Goal: Information Seeking & Learning: Learn about a topic

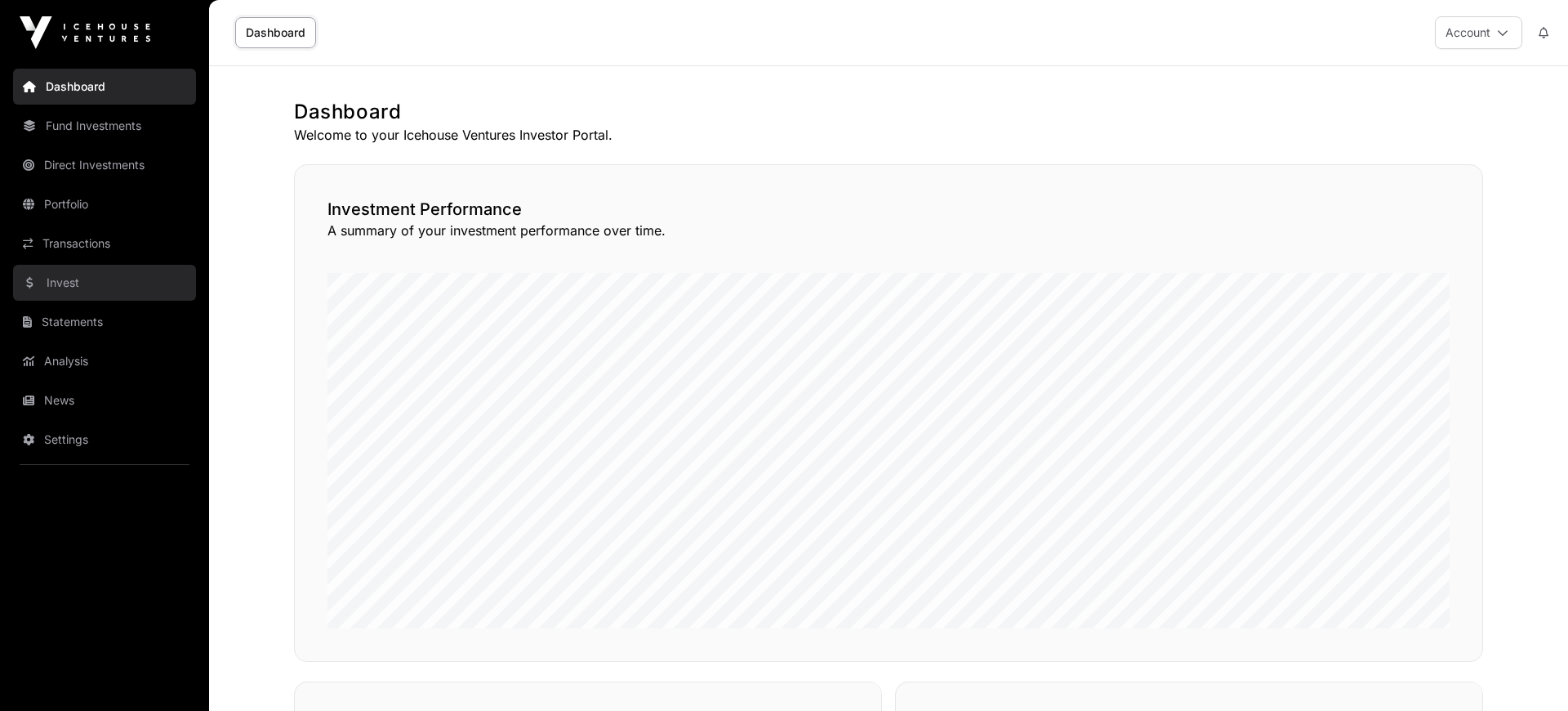
click at [62, 289] on link "Invest" at bounding box center [105, 283] width 183 height 36
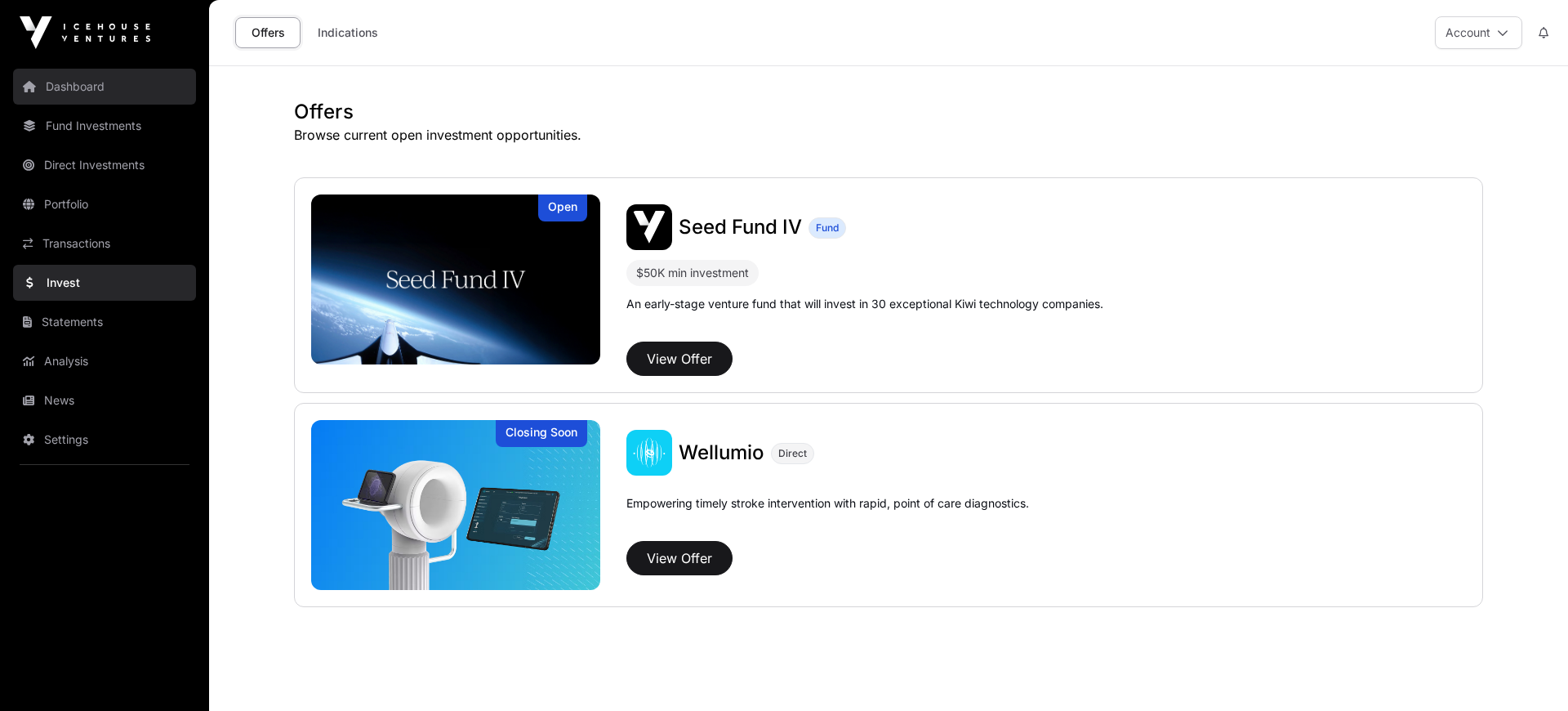
click at [106, 90] on link "Dashboard" at bounding box center [105, 87] width 183 height 36
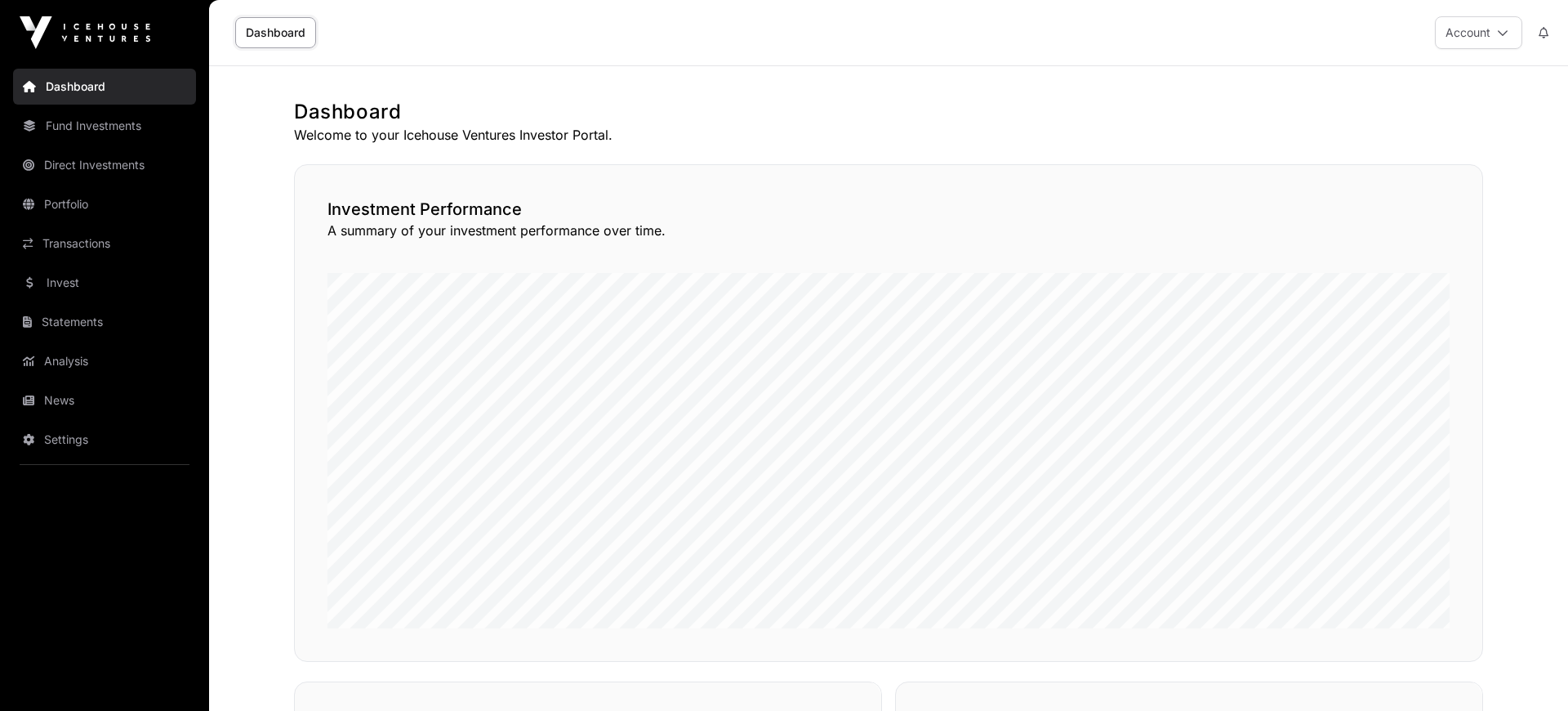
click at [1196, 165] on div "Investment Performance A summary of your investment performance over time." at bounding box center [888, 413] width 1189 height 497
